Goal: Navigation & Orientation: Find specific page/section

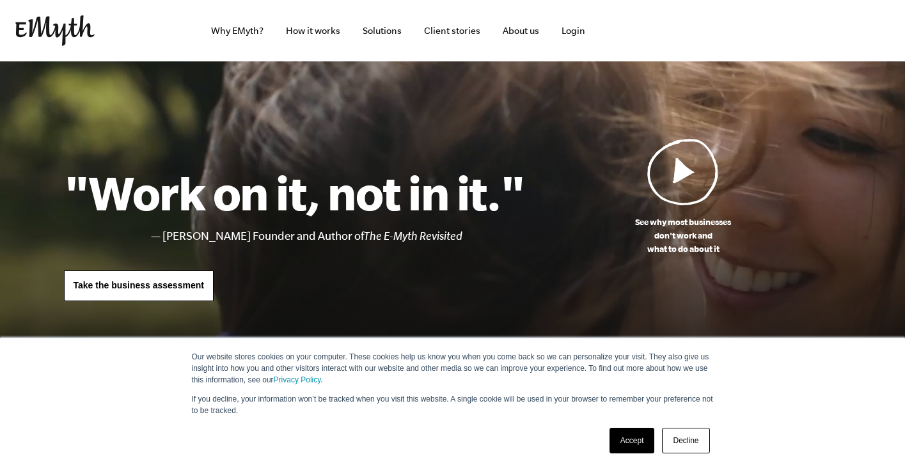
click at [638, 440] on link "Accept" at bounding box center [632, 441] width 45 height 26
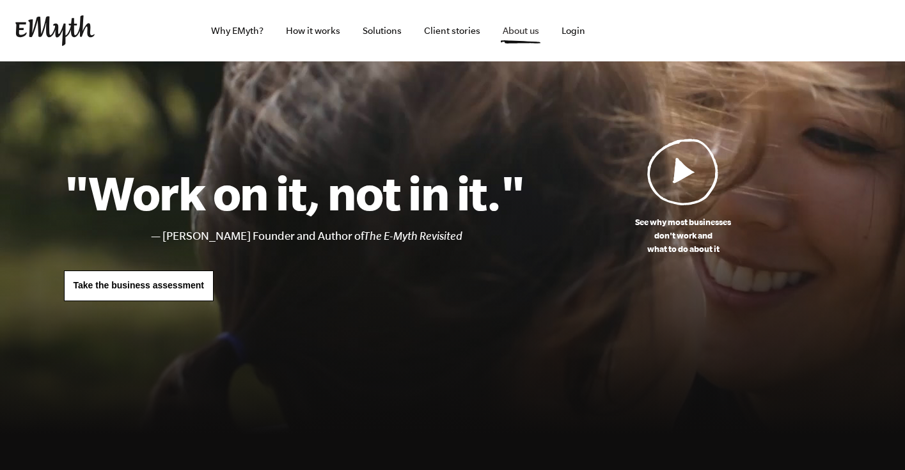
click at [517, 31] on link "About us" at bounding box center [521, 30] width 57 height 61
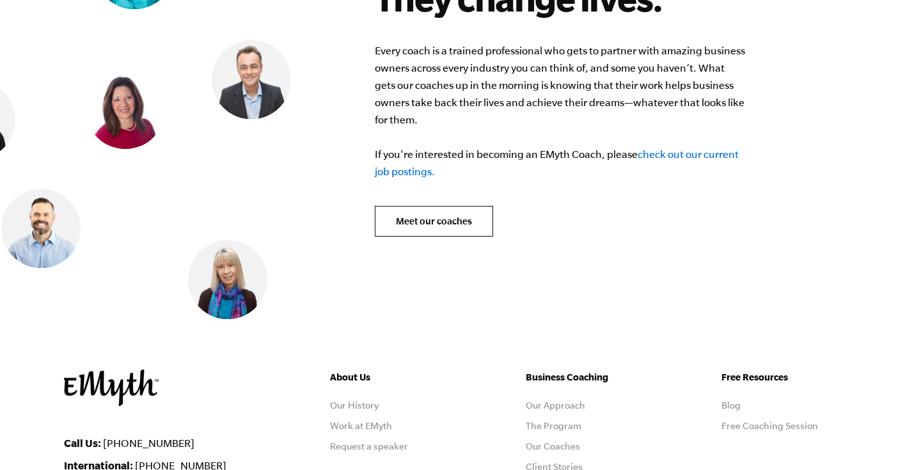
scroll to position [5098, 0]
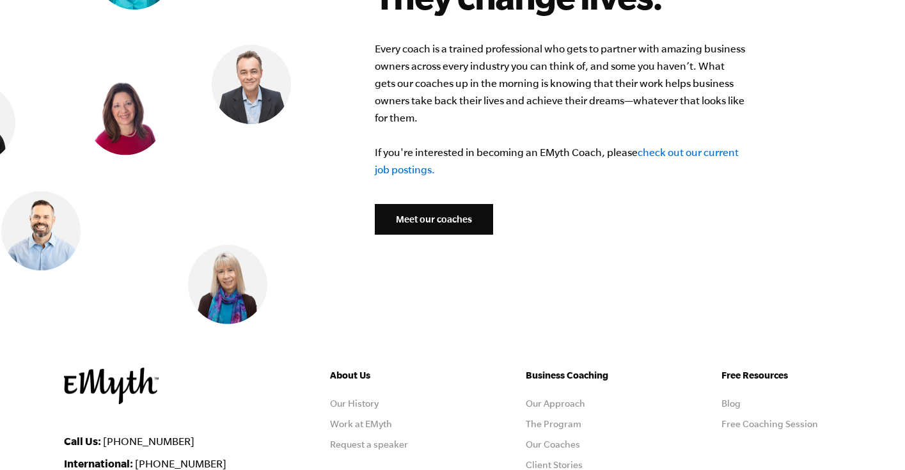
click at [456, 205] on link "Meet our coaches" at bounding box center [434, 219] width 118 height 31
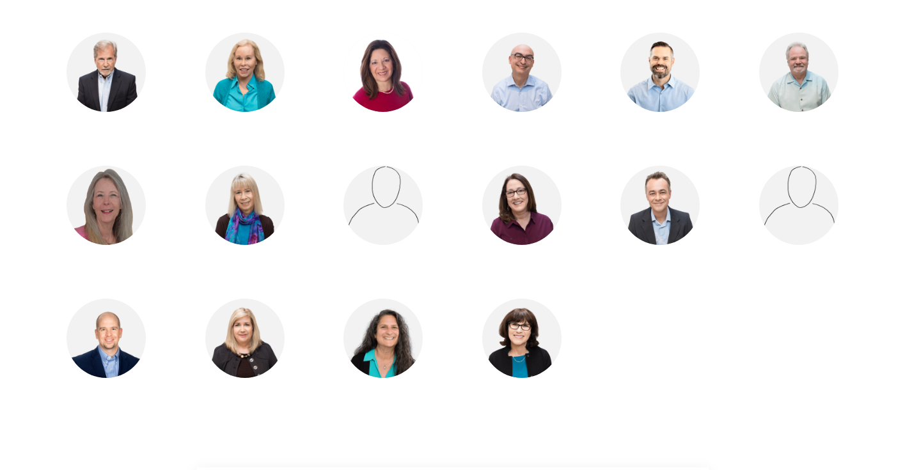
scroll to position [1147, 0]
